Goal: Transaction & Acquisition: Download file/media

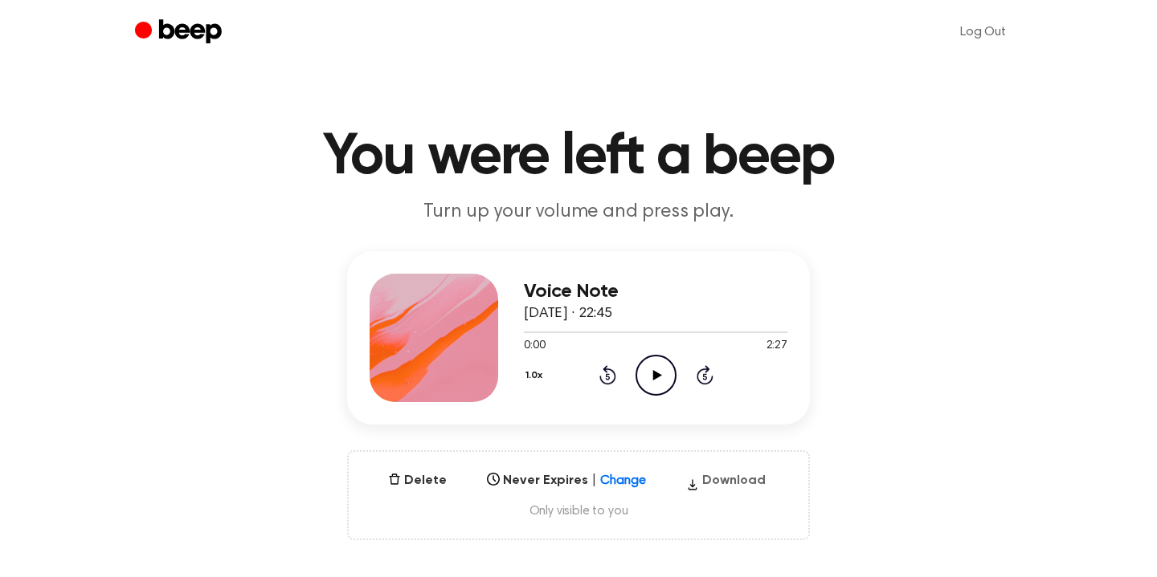
click at [727, 481] on button "Download" at bounding box center [725, 484] width 92 height 26
click at [717, 476] on button "Download" at bounding box center [725, 484] width 92 height 26
